Goal: Information Seeking & Learning: Learn about a topic

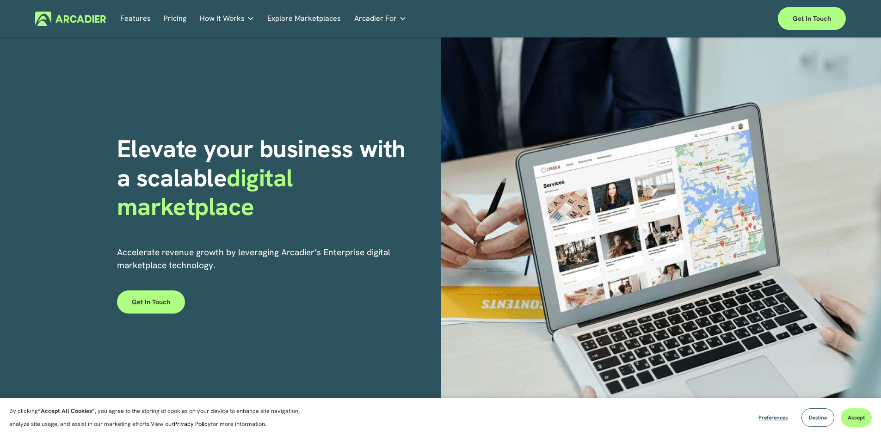
click at [94, 17] on img at bounding box center [70, 19] width 71 height 14
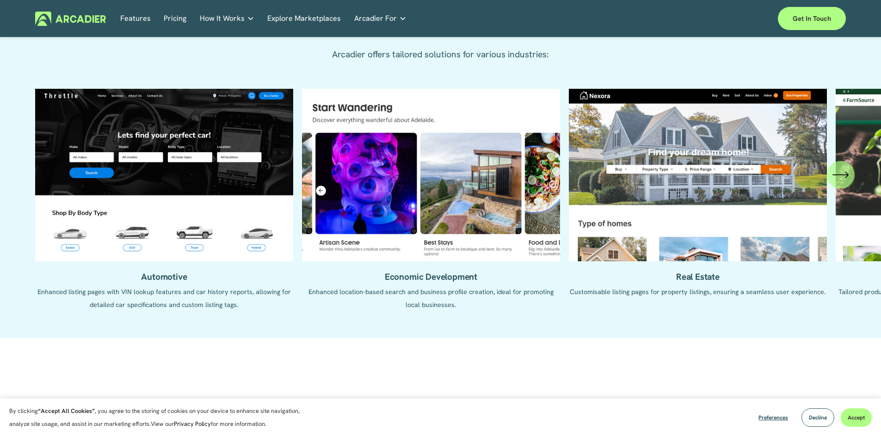
scroll to position [925, 0]
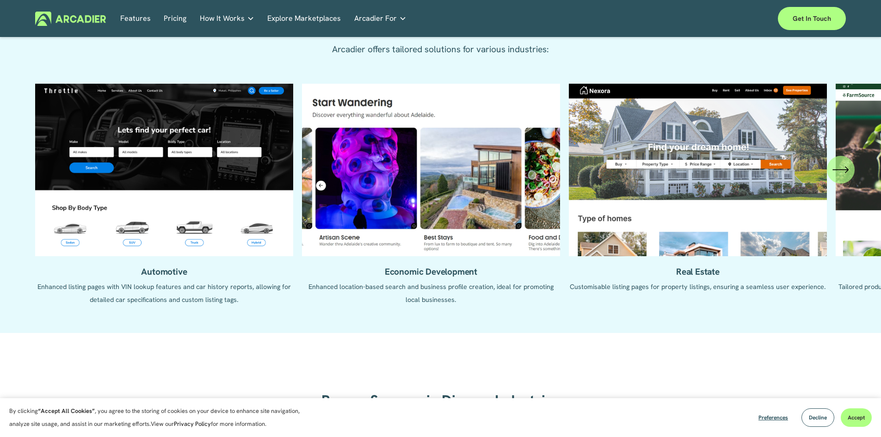
click at [846, 172] on icon "\a \a \a Next\a \a" at bounding box center [847, 170] width 3 height 6
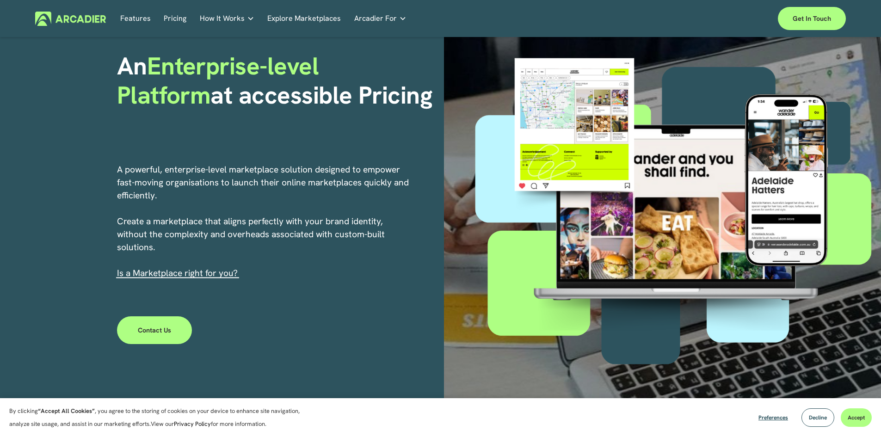
scroll to position [0, 0]
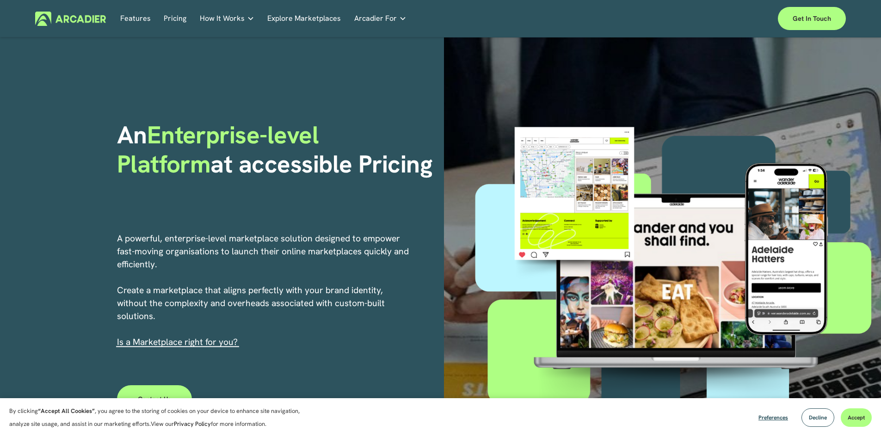
click at [169, 18] on link "Pricing" at bounding box center [175, 19] width 23 height 14
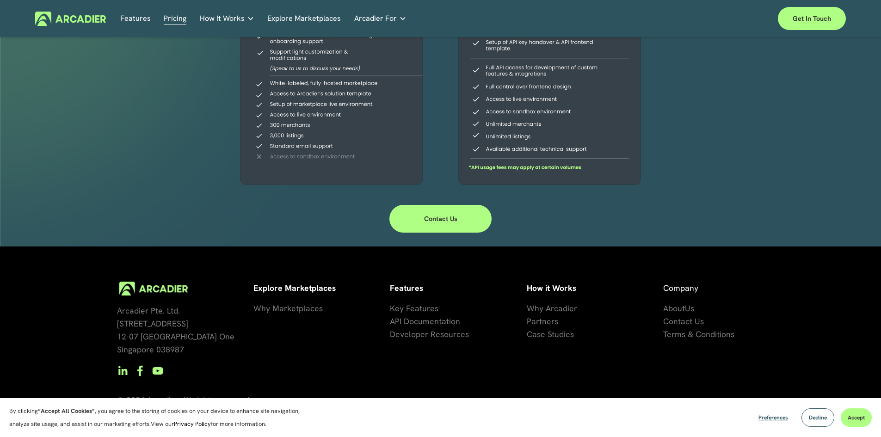
scroll to position [276, 0]
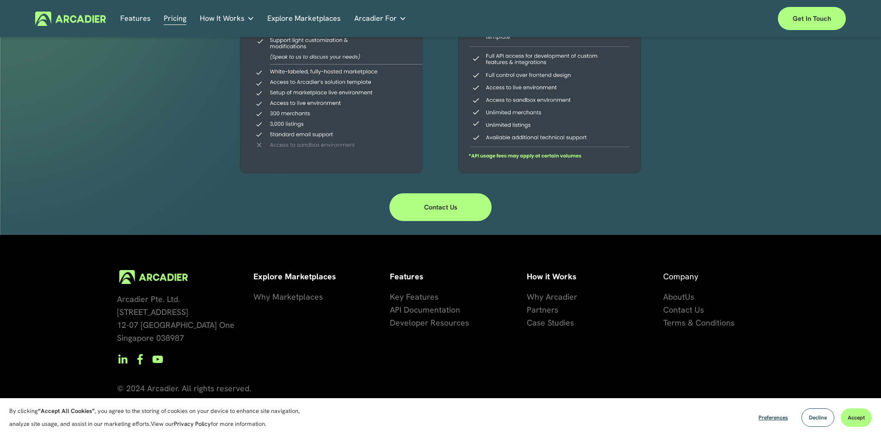
click at [683, 297] on span "About" at bounding box center [674, 296] width 22 height 11
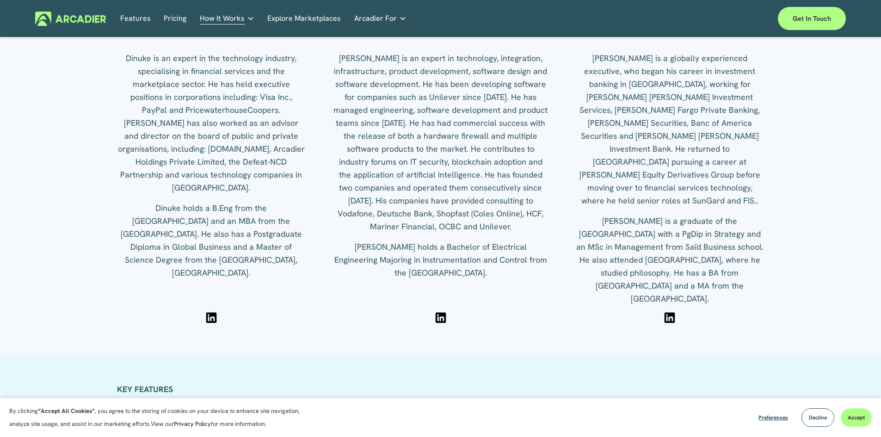
scroll to position [1064, 0]
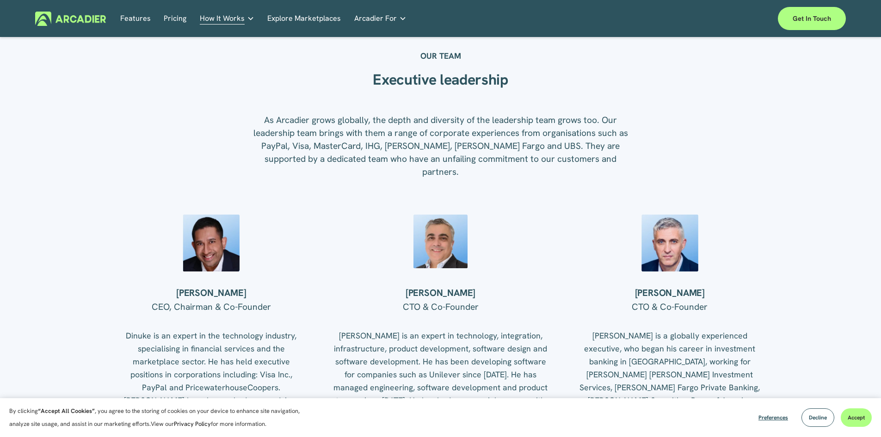
drag, startPoint x: 812, startPoint y: 418, endPoint x: 769, endPoint y: 430, distance: 44.8
click at [772, 437] on html "By clicking “Accept All Cookies” , you agree to the storing of cookies on your …" at bounding box center [440, 216] width 881 height 2560
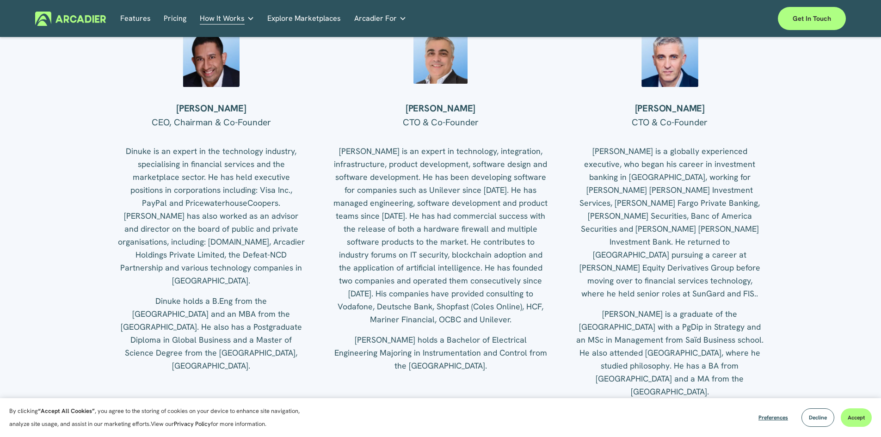
scroll to position [1249, 0]
